Goal: Find specific fact

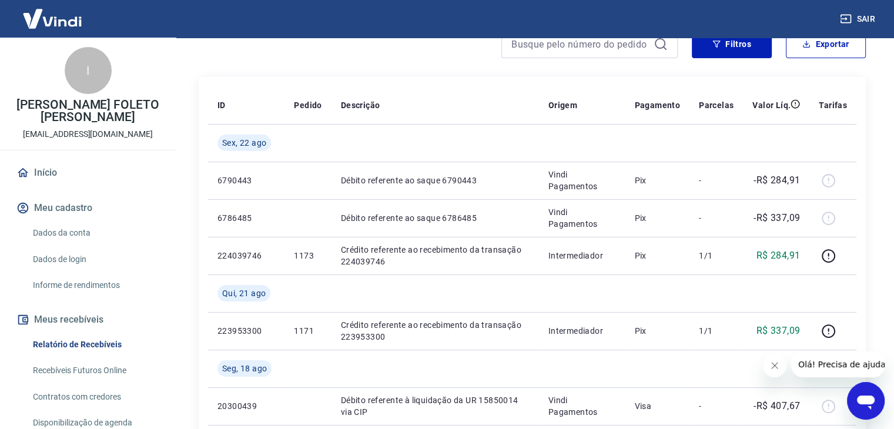
scroll to position [176, 0]
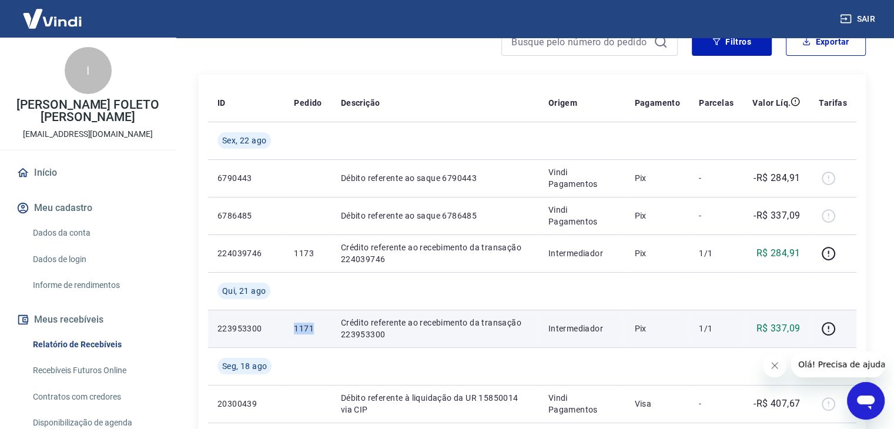
drag, startPoint x: 319, startPoint y: 330, endPoint x: 292, endPoint y: 335, distance: 27.5
click at [292, 335] on td "1171" at bounding box center [308, 329] width 46 height 38
copy p "1171"
